Goal: Navigation & Orientation: Find specific page/section

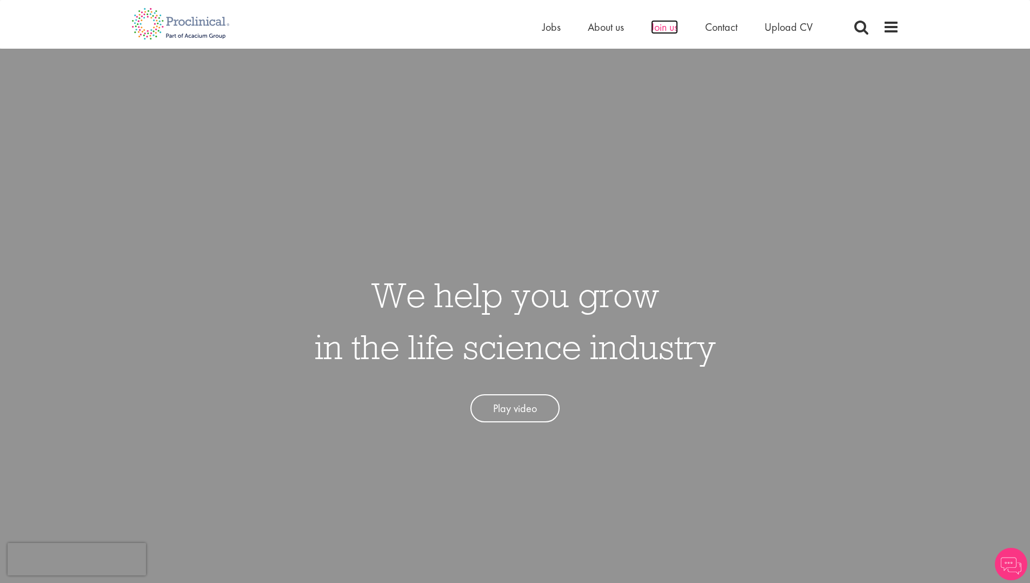
click at [670, 29] on span "Join us" at bounding box center [664, 27] width 27 height 14
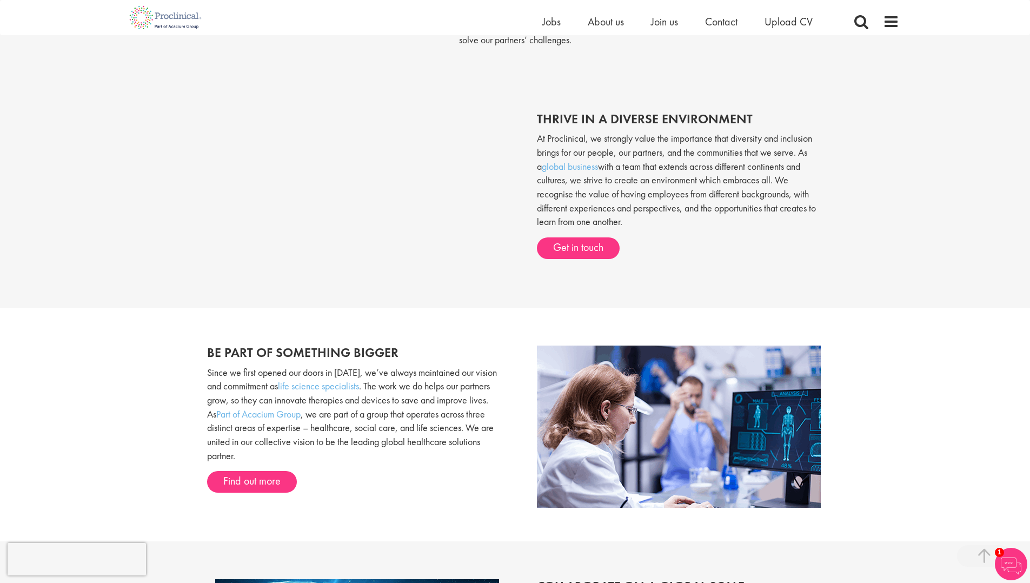
scroll to position [424, 0]
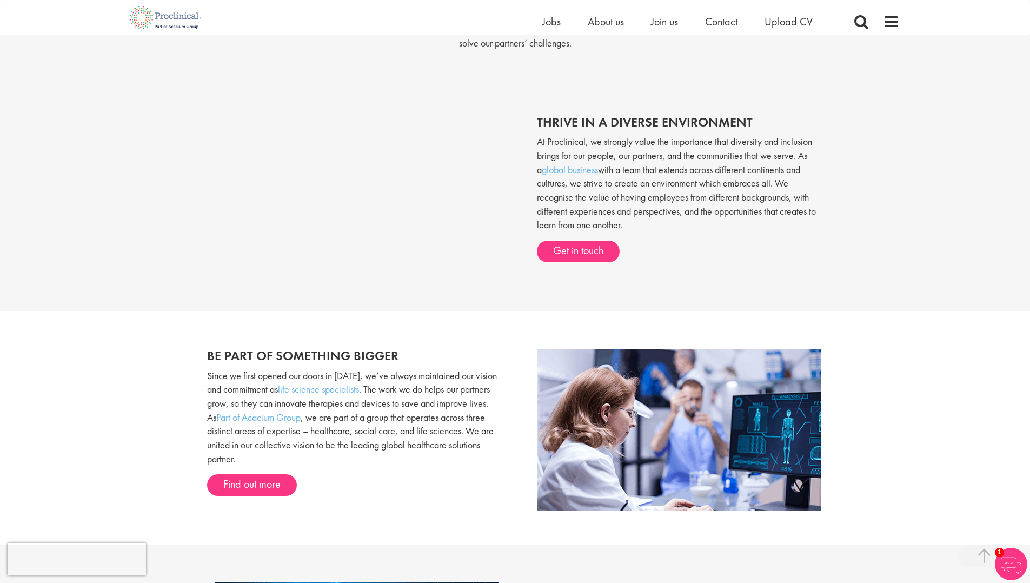
click at [1006, 557] on img at bounding box center [1010, 563] width 32 height 32
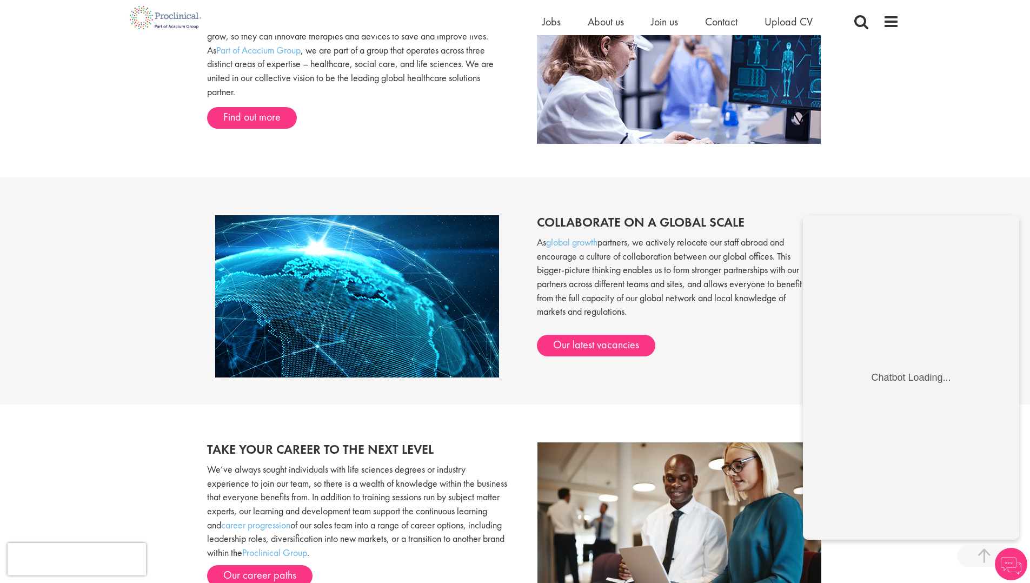
scroll to position [792, 0]
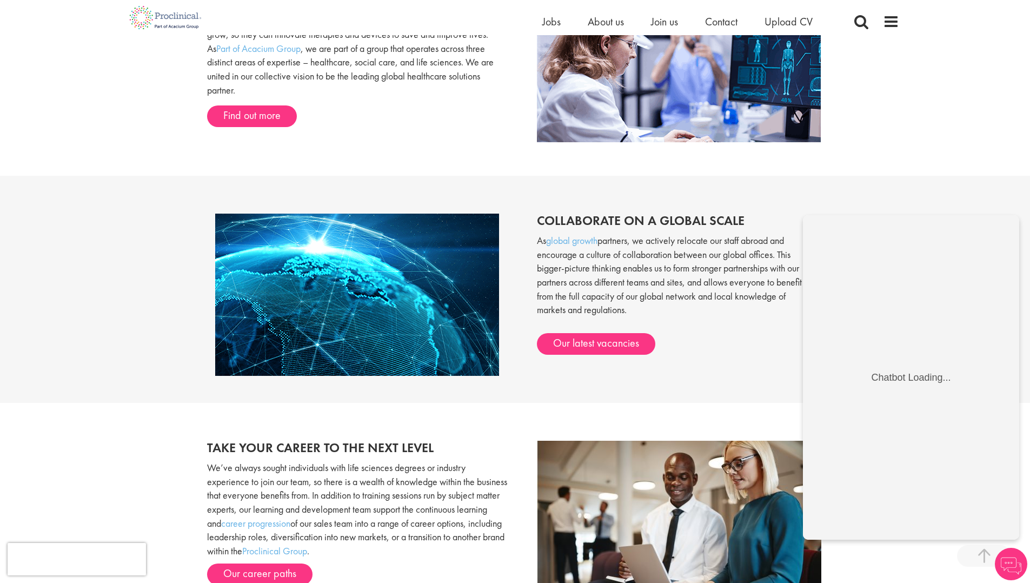
click at [925, 167] on div "Be part of something bigger Since we first opened our doors in [DATE], we’ve al…" at bounding box center [515, 58] width 1030 height 233
click at [924, 169] on div "Be part of something bigger Since we first opened our doors in [DATE], we’ve al…" at bounding box center [515, 58] width 1030 height 233
